Goal: Task Accomplishment & Management: Use online tool/utility

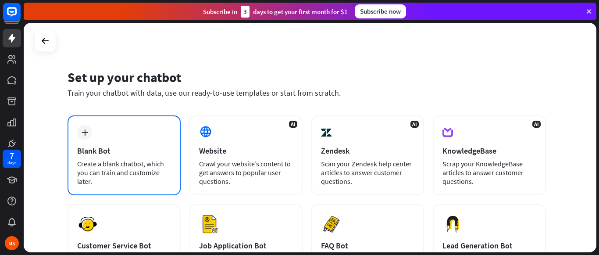
click at [118, 133] on div "plus Blank Bot Create a blank chatbot, which you can train and customize later." at bounding box center [124, 155] width 113 height 80
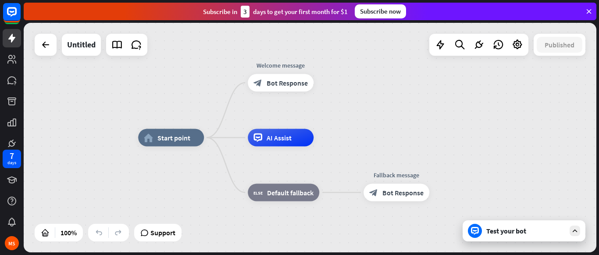
click at [425, 147] on div "home_2 Start point Welcome message block_bot_response Bot Response AI Assist bl…" at bounding box center [424, 253] width 573 height 230
click at [395, 133] on div "home_2 Start point Welcome message block_bot_response Bot Response AI Assist bl…" at bounding box center [310, 138] width 573 height 230
click at [545, 227] on div "Test your bot" at bounding box center [526, 230] width 79 height 9
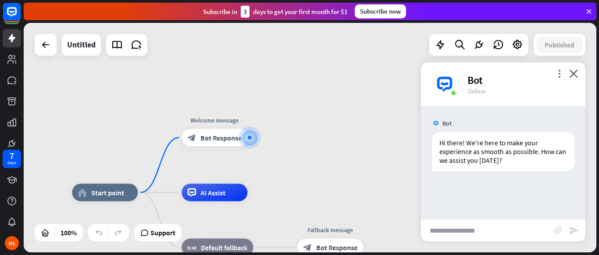
drag, startPoint x: 386, startPoint y: 205, endPoint x: 391, endPoint y: 194, distance: 13.0
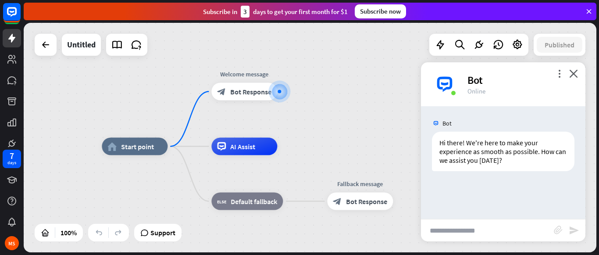
drag, startPoint x: 396, startPoint y: 187, endPoint x: 420, endPoint y: 149, distance: 44.9
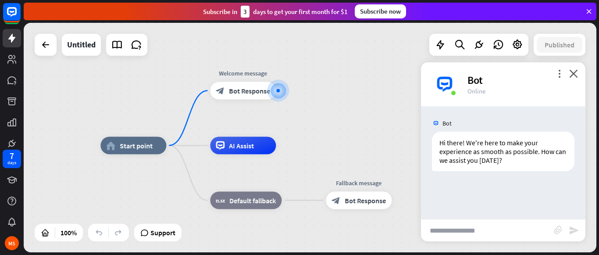
click at [497, 241] on input "text" at bounding box center [487, 230] width 133 height 22
type input "**********"
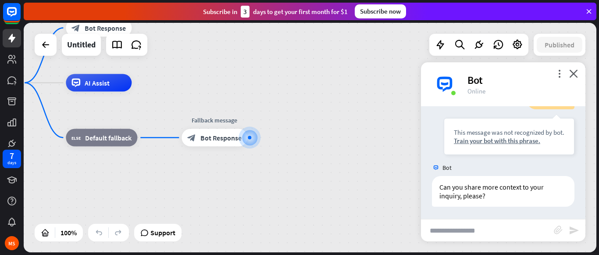
scroll to position [106, 0]
type input "**********"
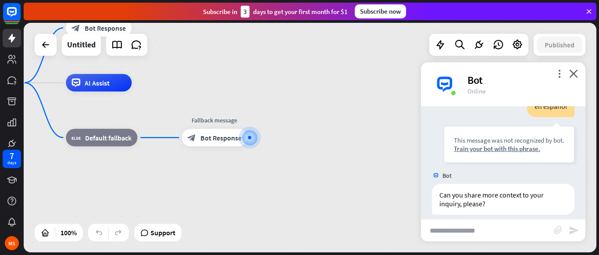
scroll to position [246, 0]
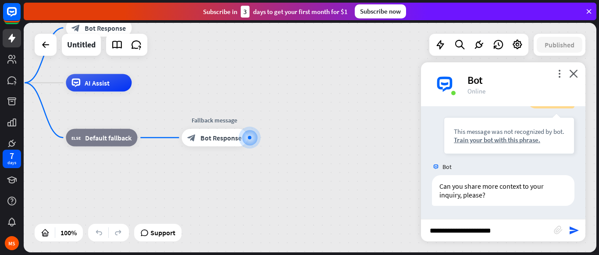
type input "**********"
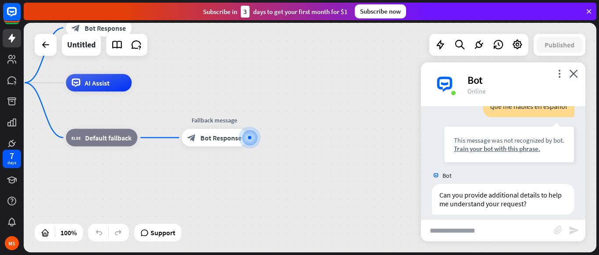
scroll to position [387, 0]
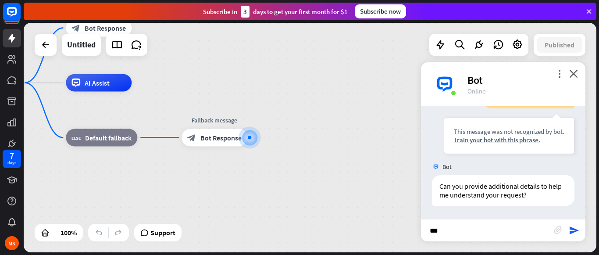
type input "****"
click at [556, 77] on icon "more_vert" at bounding box center [560, 73] width 8 height 8
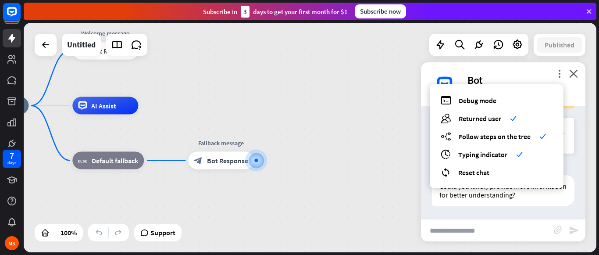
drag, startPoint x: 399, startPoint y: 104, endPoint x: 405, endPoint y: 127, distance: 23.7
click at [405, 127] on div "home_2 Start point Welcome message block_bot_response Bot Response AI Assist bl…" at bounding box center [249, 221] width 573 height 230
drag, startPoint x: 505, startPoint y: 84, endPoint x: 532, endPoint y: 106, distance: 35.0
click at [532, 106] on div "debug Debug mode users Returned user check builder_tree Follow steps on the tre…" at bounding box center [497, 136] width 134 height 104
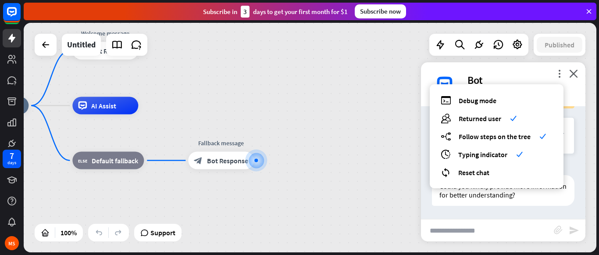
click at [518, 76] on div "Bot" at bounding box center [522, 80] width 108 height 14
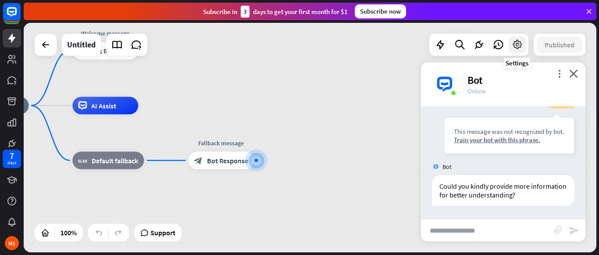
click at [519, 51] on div at bounding box center [518, 45] width 18 height 18
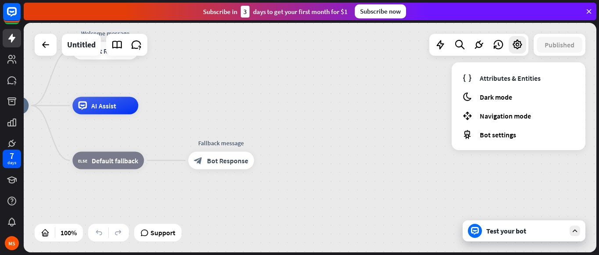
click at [389, 72] on div "home_2 Start point Welcome message block_bot_response Bot Response AI Assist bl…" at bounding box center [310, 138] width 573 height 230
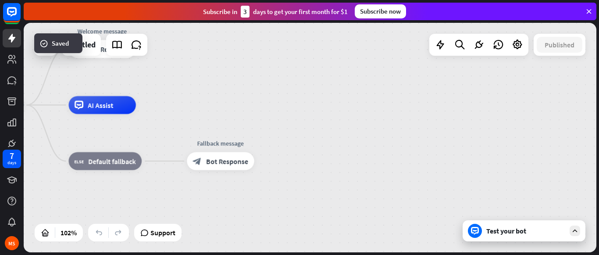
click at [216, 91] on div "home_2 Start point Welcome message block_bot_response Bot Response AI Assist bl…" at bounding box center [310, 138] width 573 height 230
click at [233, 104] on div "home_2 Start point Welcome message block_bot_response Bot Response AI Assist bl…" at bounding box center [310, 138] width 573 height 230
click at [237, 100] on div "home_2 Start point Welcome message block_bot_response Bot Response AI Assist bl…" at bounding box center [310, 138] width 573 height 230
drag, startPoint x: 130, startPoint y: 35, endPoint x: 144, endPoint y: 21, distance: 19.9
click at [144, 21] on div "close Product Help First steps Get started with ChatBot Help Center Follow step…" at bounding box center [312, 127] width 576 height 255
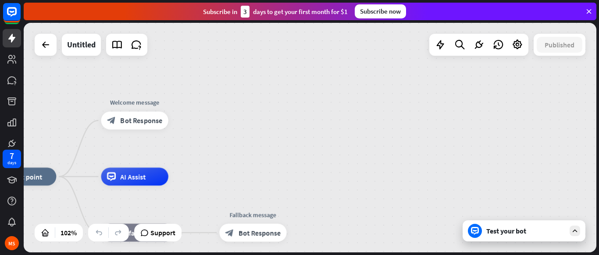
drag, startPoint x: 196, startPoint y: 68, endPoint x: 229, endPoint y: 140, distance: 78.6
click at [229, 140] on div "home_2 Start point Welcome message block_bot_response Bot Response AI Assist bl…" at bounding box center [310, 138] width 573 height 230
click at [63, 235] on icon at bounding box center [65, 232] width 9 height 9
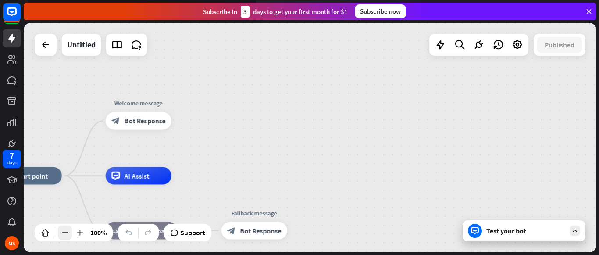
click at [63, 235] on icon at bounding box center [65, 232] width 9 height 9
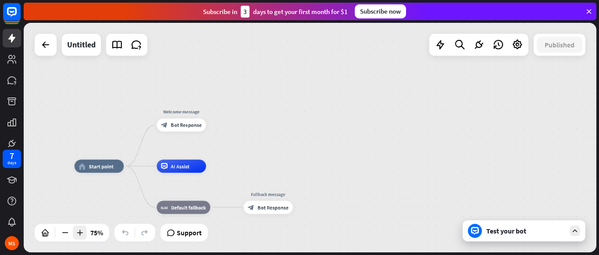
click at [81, 232] on icon at bounding box center [79, 232] width 9 height 9
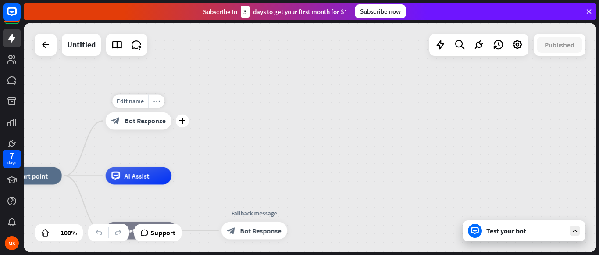
click at [135, 129] on div "block_bot_response Bot Response" at bounding box center [139, 121] width 66 height 18
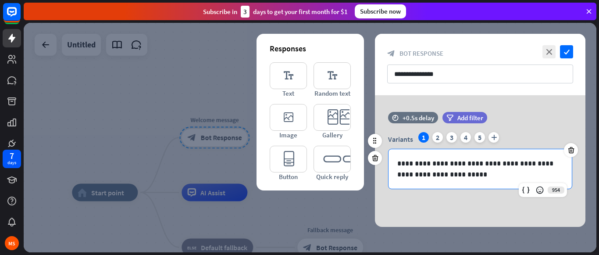
click at [451, 181] on div "**********" at bounding box center [480, 168] width 183 height 39
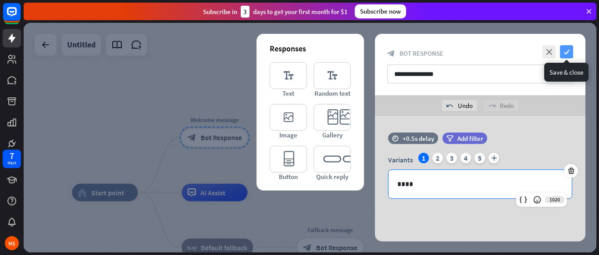
click at [565, 53] on icon "check" at bounding box center [566, 51] width 13 height 13
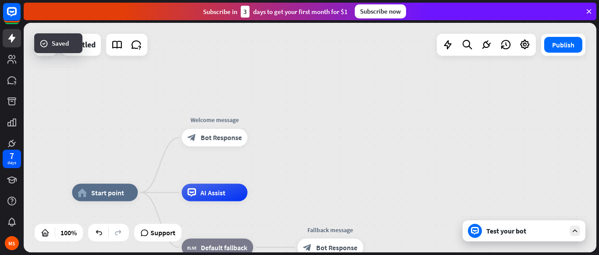
click at [566, 237] on div "Test your bot" at bounding box center [524, 230] width 123 height 21
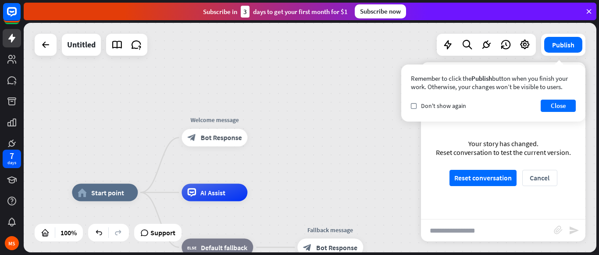
click at [538, 223] on input "text" at bounding box center [487, 230] width 133 height 22
click at [566, 107] on button "Close" at bounding box center [558, 106] width 35 height 12
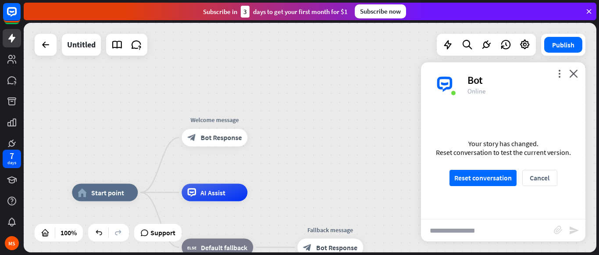
click at [508, 228] on input "text" at bounding box center [487, 230] width 133 height 22
type input "****"
click at [545, 176] on button "Cancel" at bounding box center [540, 178] width 35 height 16
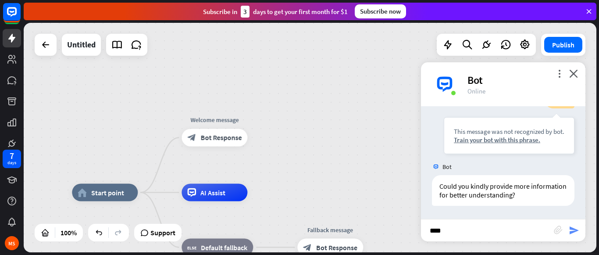
click at [574, 230] on icon "send" at bounding box center [574, 230] width 11 height 11
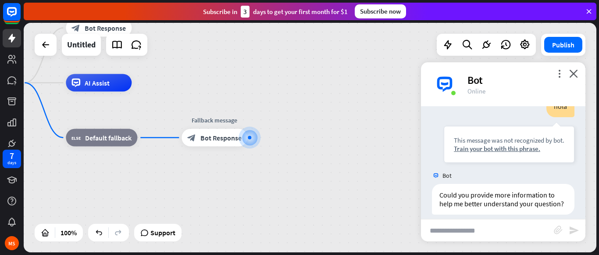
scroll to position [676, 0]
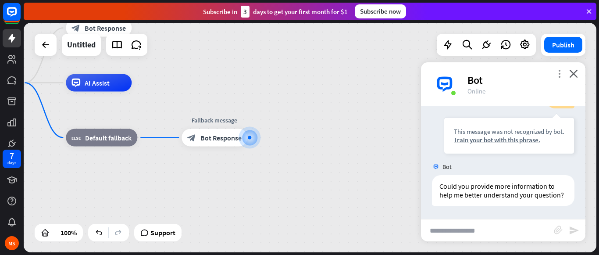
click at [558, 71] on icon "more_vert" at bounding box center [560, 73] width 8 height 8
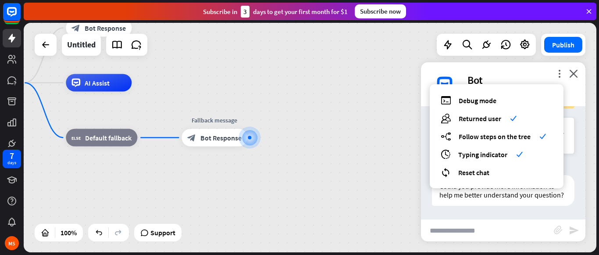
click at [359, 76] on div "home_2 Start point Welcome message block_bot_response Bot Response AI Assist bl…" at bounding box center [310, 138] width 573 height 230
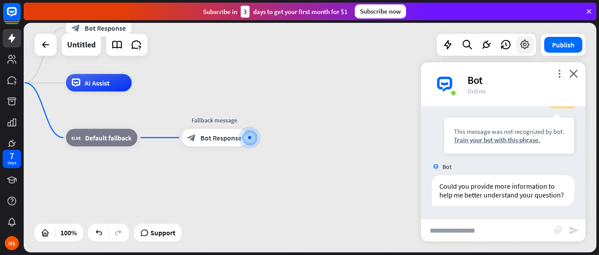
click at [529, 40] on icon at bounding box center [525, 44] width 11 height 11
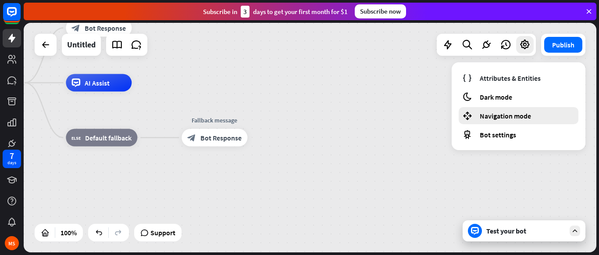
click at [506, 123] on div "Navigation mode" at bounding box center [519, 115] width 120 height 17
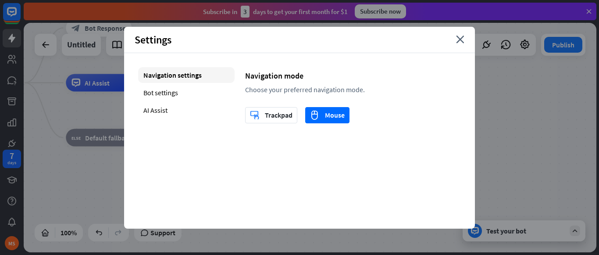
click at [488, 104] on div "home_2 Start point Welcome message block_bot_response Bot Response AI Assist bl…" at bounding box center [242, 198] width 573 height 230
click at [460, 39] on icon "close" at bounding box center [460, 40] width 8 height 8
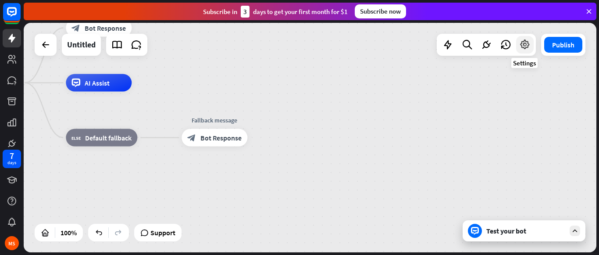
click at [530, 52] on div at bounding box center [526, 45] width 18 height 18
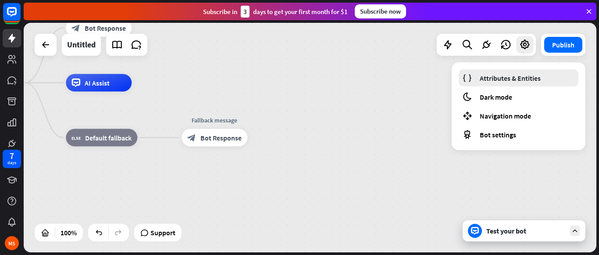
click at [506, 70] on link "Attributes & Entities" at bounding box center [519, 77] width 120 height 17
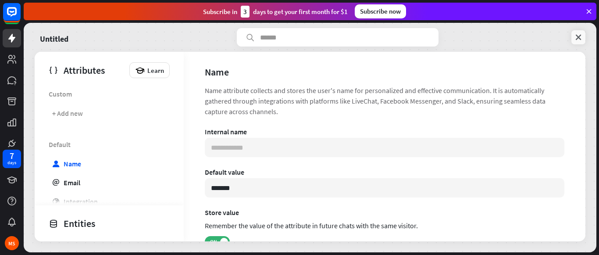
click at [577, 32] on link at bounding box center [579, 37] width 14 height 14
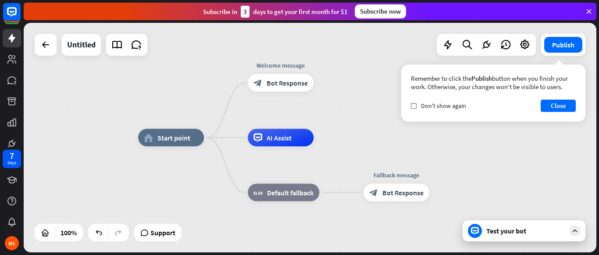
click at [473, 76] on div "Remember to click the Publish button when you finish your work. Otherwise, your…" at bounding box center [493, 82] width 165 height 17
click at [556, 108] on button "Close" at bounding box center [558, 106] width 35 height 12
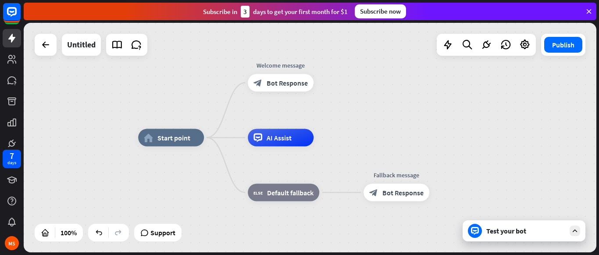
click at [410, 153] on div "home_2 Start point Welcome message block_bot_response Bot Response AI Assist bl…" at bounding box center [424, 253] width 573 height 230
click at [570, 226] on div "Test your bot" at bounding box center [524, 230] width 123 height 21
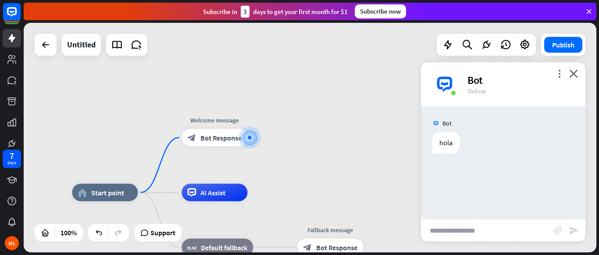
click at [492, 229] on input "text" at bounding box center [487, 230] width 133 height 22
type input "****"
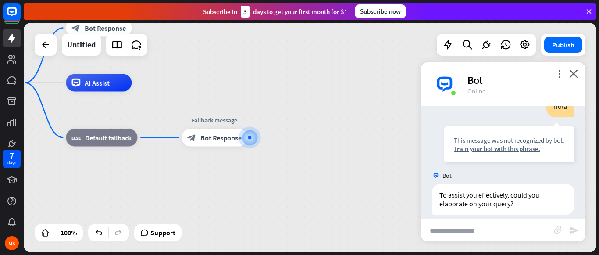
scroll to position [88, 0]
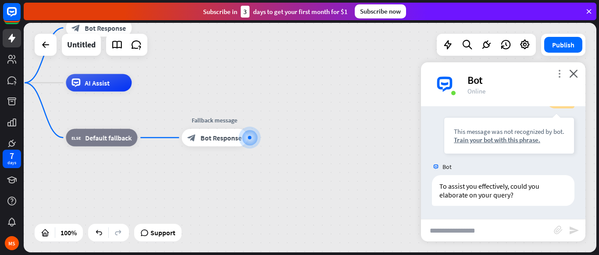
click at [561, 77] on icon "more_vert" at bounding box center [560, 73] width 8 height 8
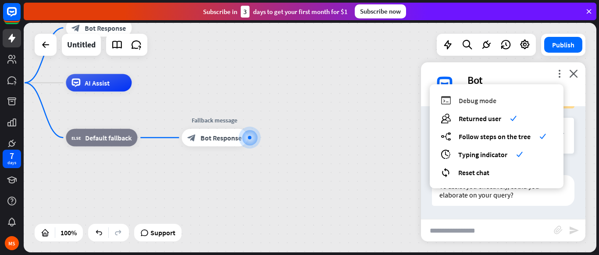
click at [499, 102] on div "debug Debug mode" at bounding box center [497, 100] width 112 height 10
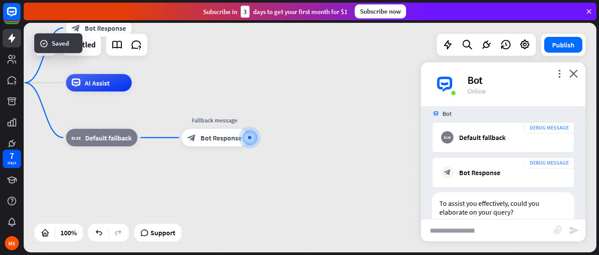
scroll to position [280, 0]
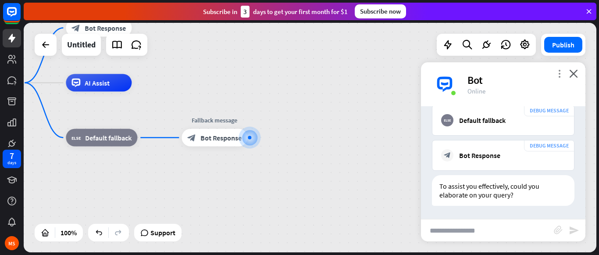
click at [558, 71] on icon "more_vert" at bounding box center [560, 73] width 8 height 8
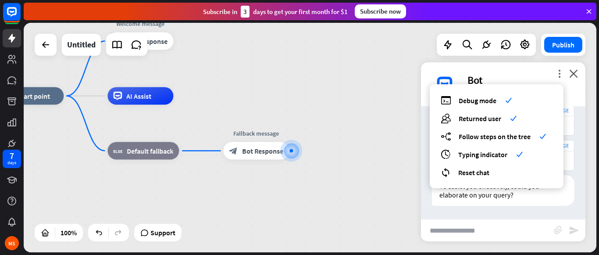
drag, startPoint x: 408, startPoint y: 117, endPoint x: 449, endPoint y: 129, distance: 43.6
click at [449, 129] on div "home_2 Start point Welcome message block_bot_response Bot Response AI Assist bl…" at bounding box center [310, 138] width 573 height 230
click at [400, 109] on div "home_2 Start point Welcome message block_bot_response Bot Response AI Assist bl…" at bounding box center [284, 211] width 573 height 230
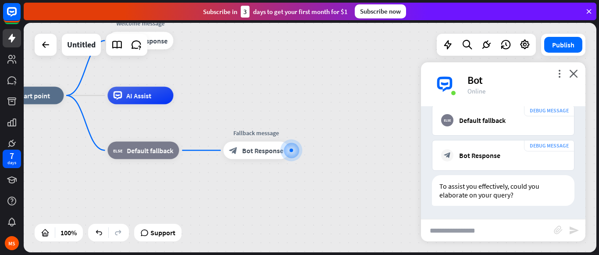
click at [514, 236] on input "text" at bounding box center [487, 230] width 133 height 22
type input "**********"
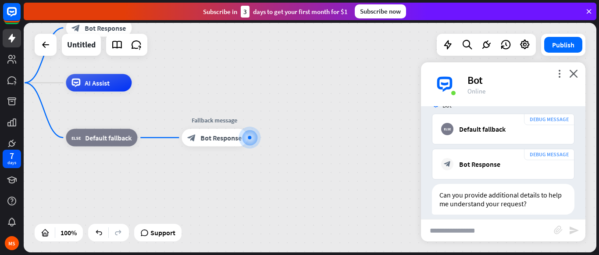
scroll to position [491, 0]
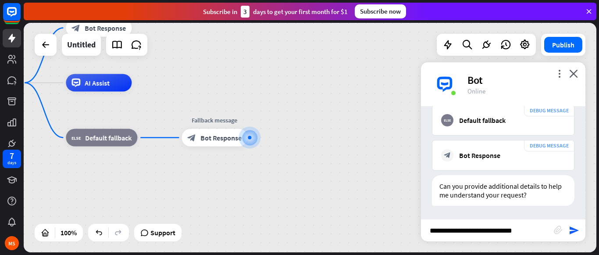
type input "**********"
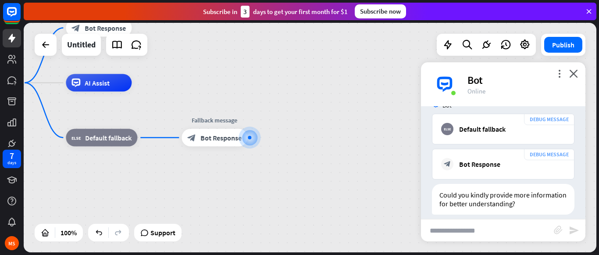
scroll to position [702, 0]
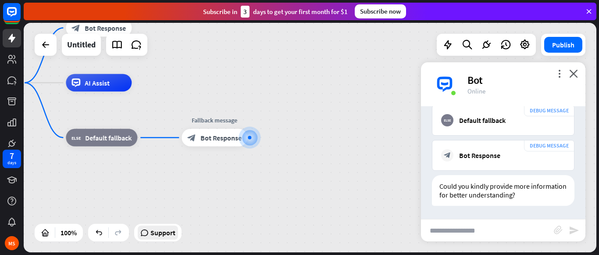
click at [165, 234] on span "Support" at bounding box center [163, 233] width 25 height 14
click at [383, 122] on div "home_2 Start point Welcome message block_bot_response Bot Response AI Assist bl…" at bounding box center [242, 198] width 573 height 230
click at [175, 237] on span "Support" at bounding box center [163, 233] width 25 height 14
click at [383, 155] on div "home_2 Start point Welcome message block_bot_response Bot Response AI Assist bl…" at bounding box center [242, 198] width 573 height 230
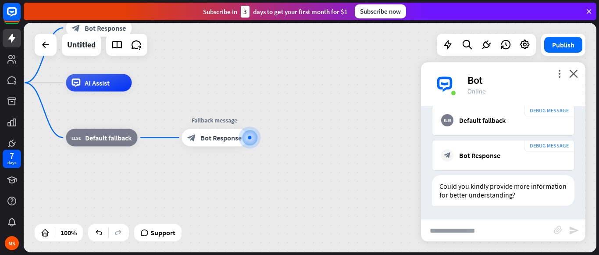
click at [286, 242] on div "home_2 Start point Welcome message block_bot_response Bot Response AI Assist bl…" at bounding box center [242, 198] width 573 height 230
click at [155, 226] on span "Support" at bounding box center [163, 233] width 25 height 14
click at [376, 245] on div "home_2 Start point Welcome message block_bot_response Bot Response AI Assist bl…" at bounding box center [242, 198] width 573 height 230
